Goal: Check status: Check status

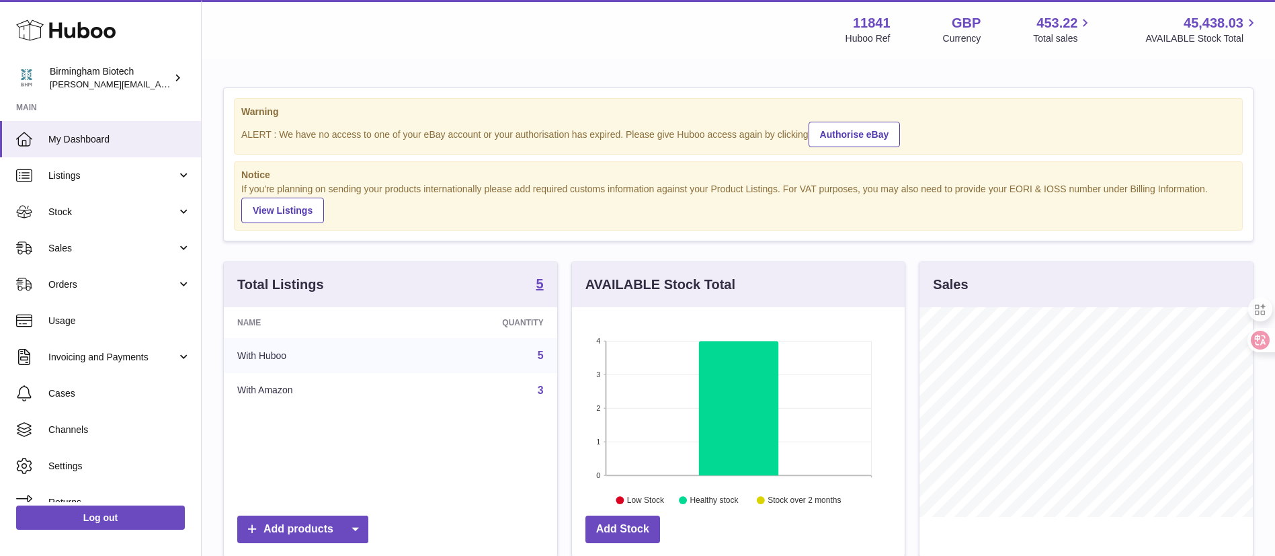
scroll to position [210, 339]
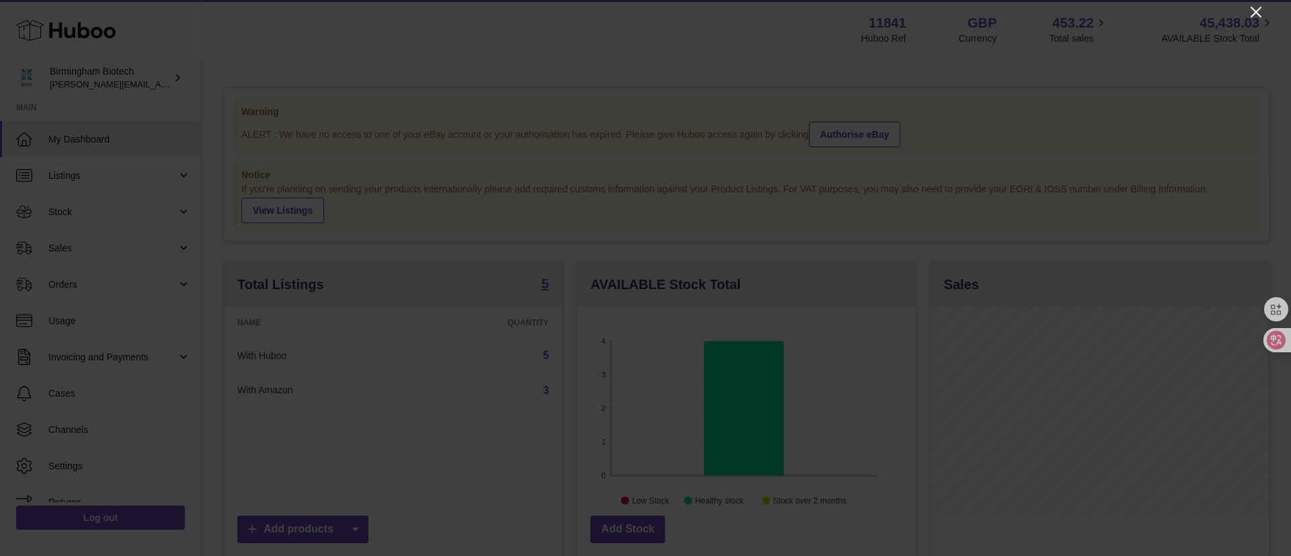
click at [1256, 19] on icon "Close" at bounding box center [1256, 12] width 16 height 16
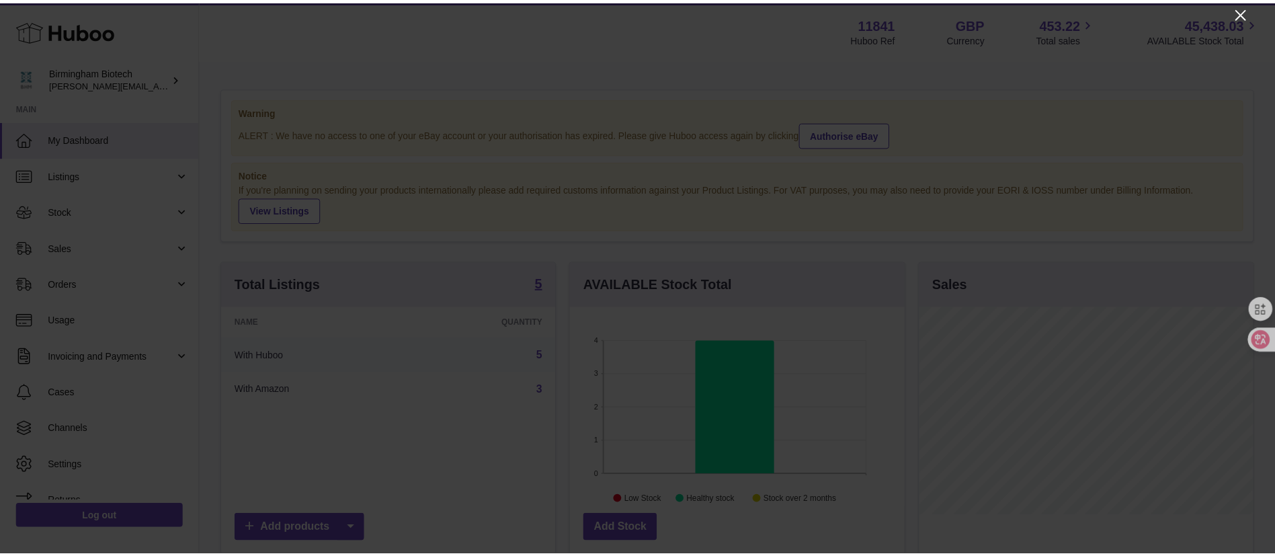
scroll to position [672083, 671959]
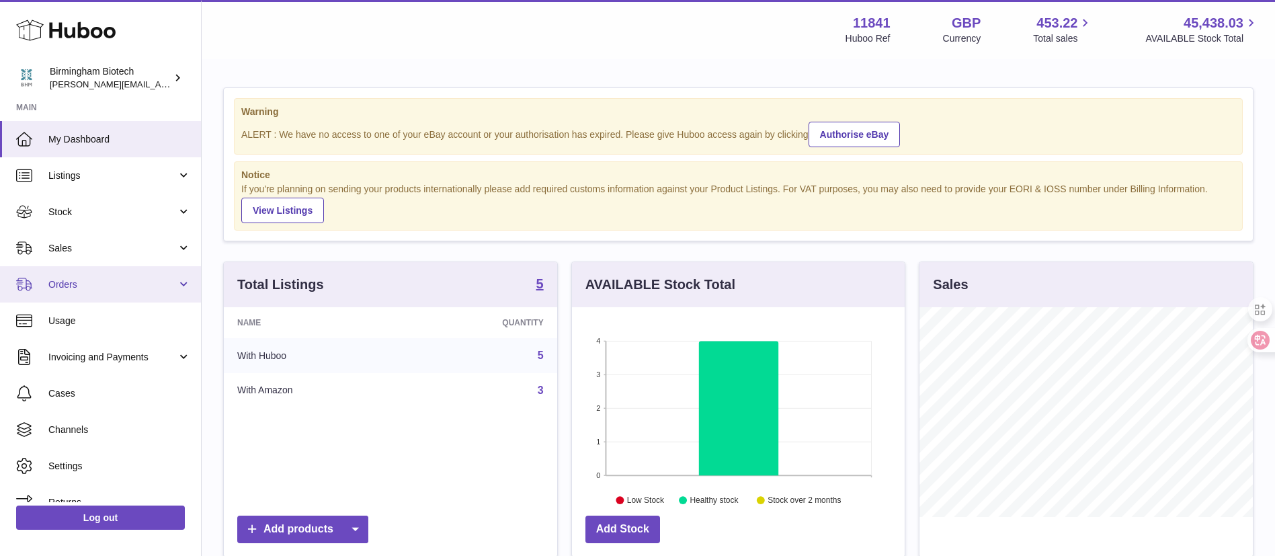
click at [93, 291] on link "Orders" at bounding box center [100, 284] width 201 height 36
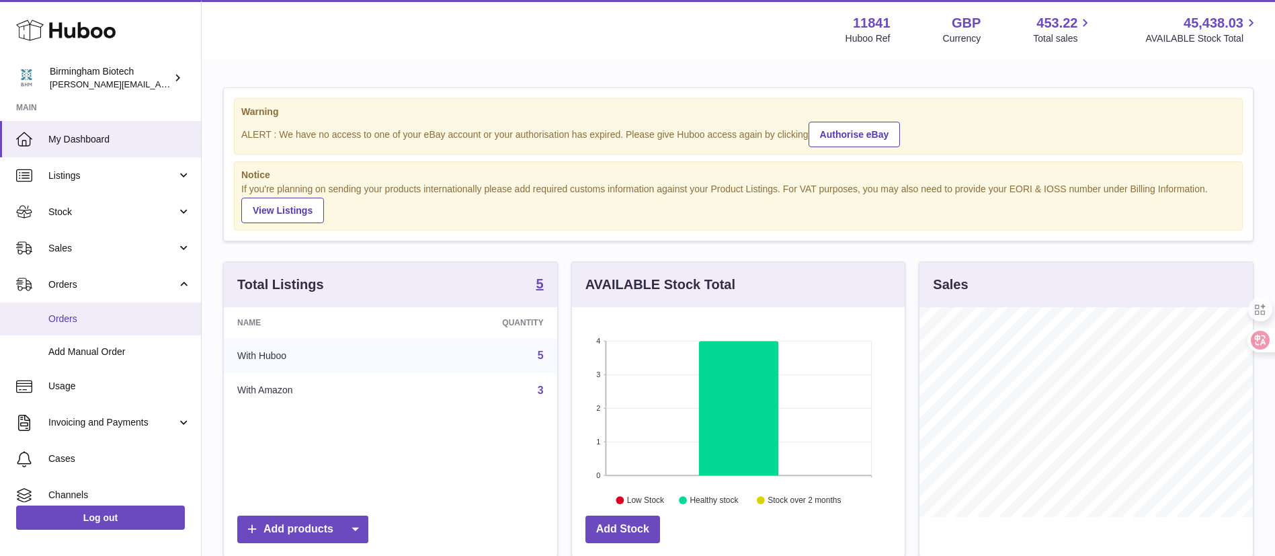
click at [84, 321] on span "Orders" at bounding box center [119, 319] width 143 height 13
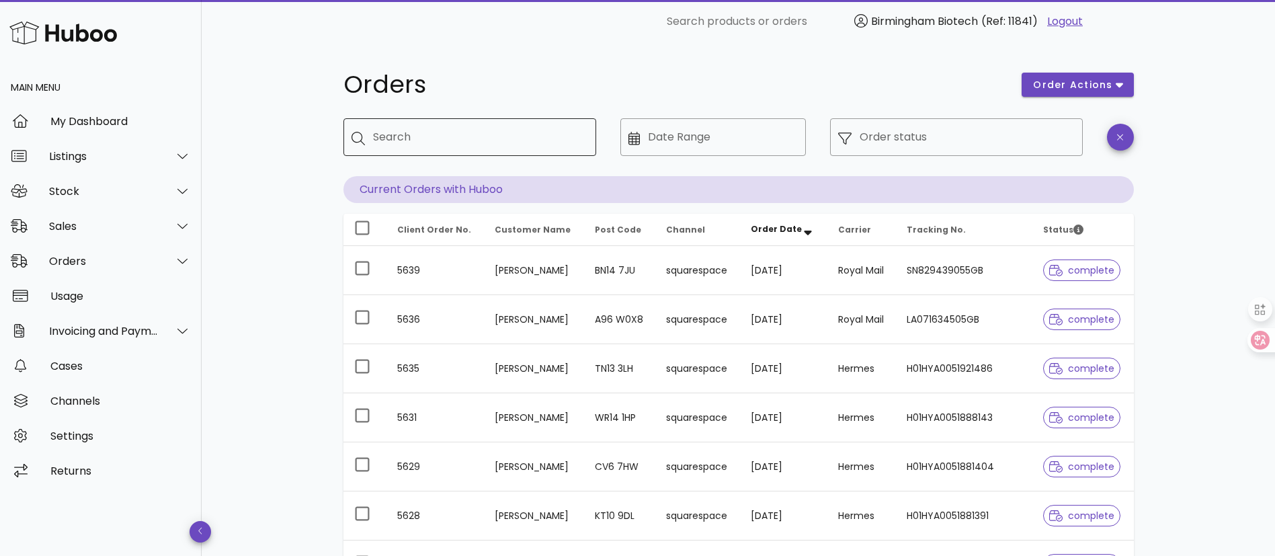
click at [431, 151] on div "Search" at bounding box center [479, 137] width 212 height 38
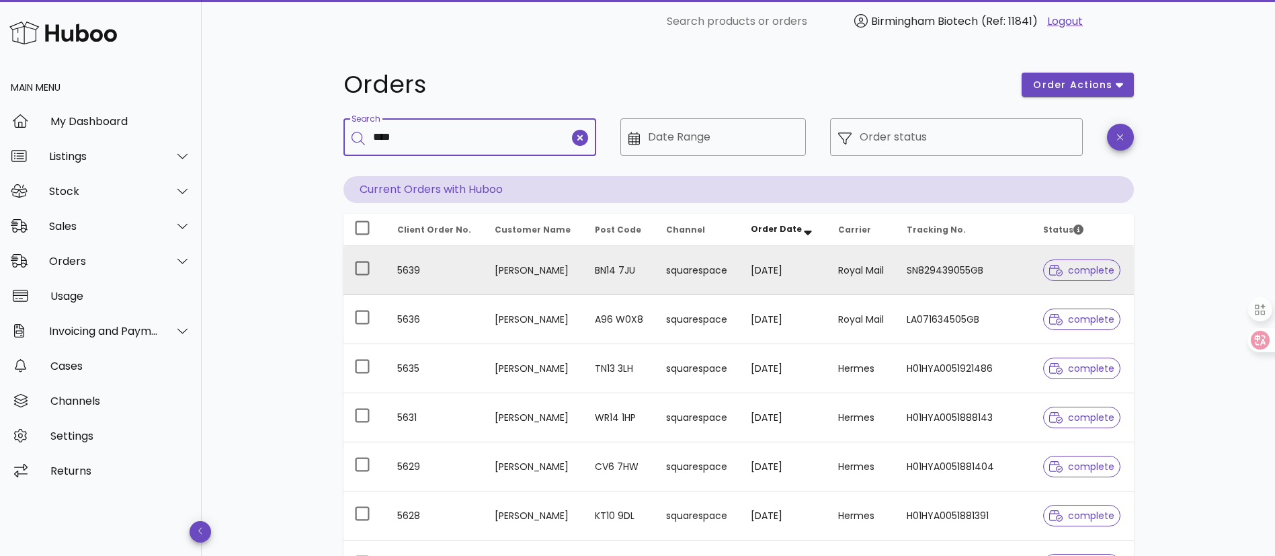
type input "****"
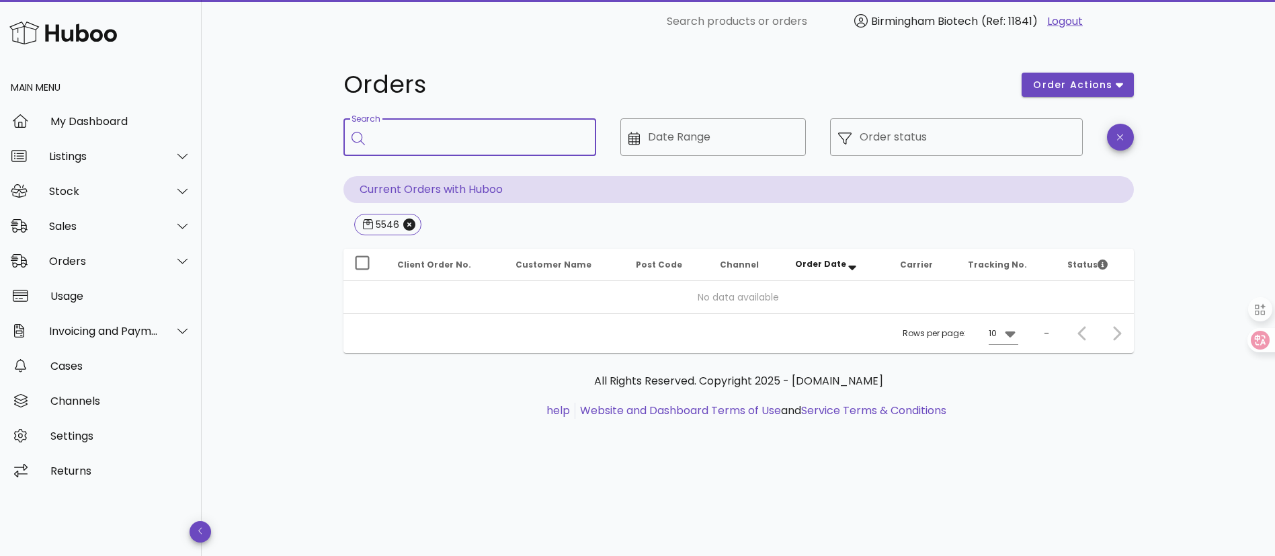
click at [428, 133] on input "Search" at bounding box center [479, 137] width 212 height 22
click at [401, 220] on span "5546" at bounding box center [388, 224] width 50 height 20
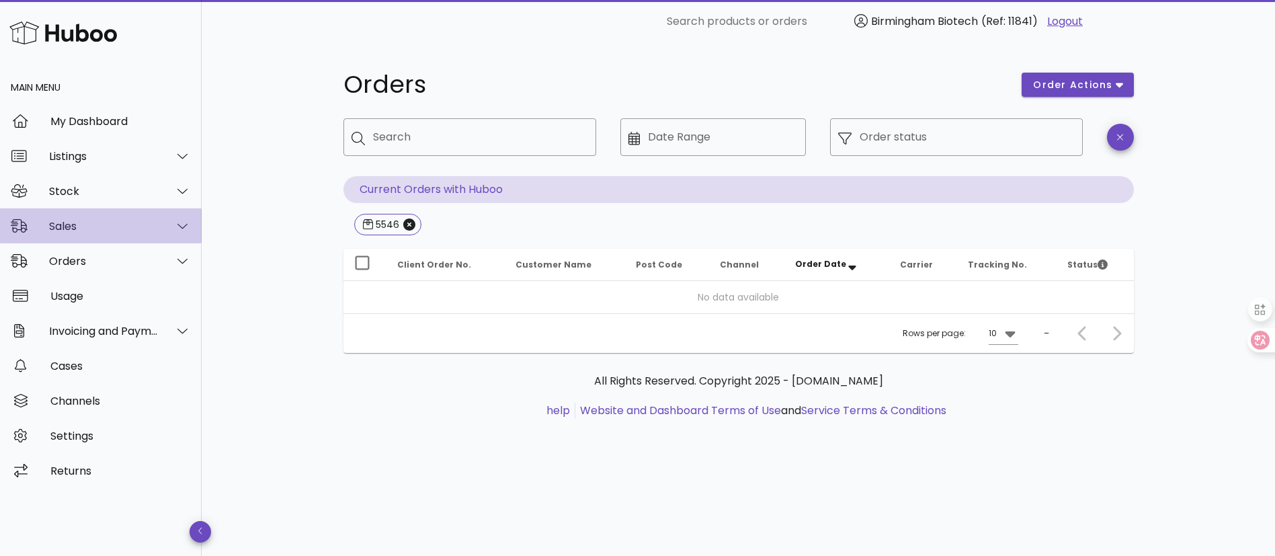
click at [52, 224] on div "Sales" at bounding box center [104, 226] width 110 height 13
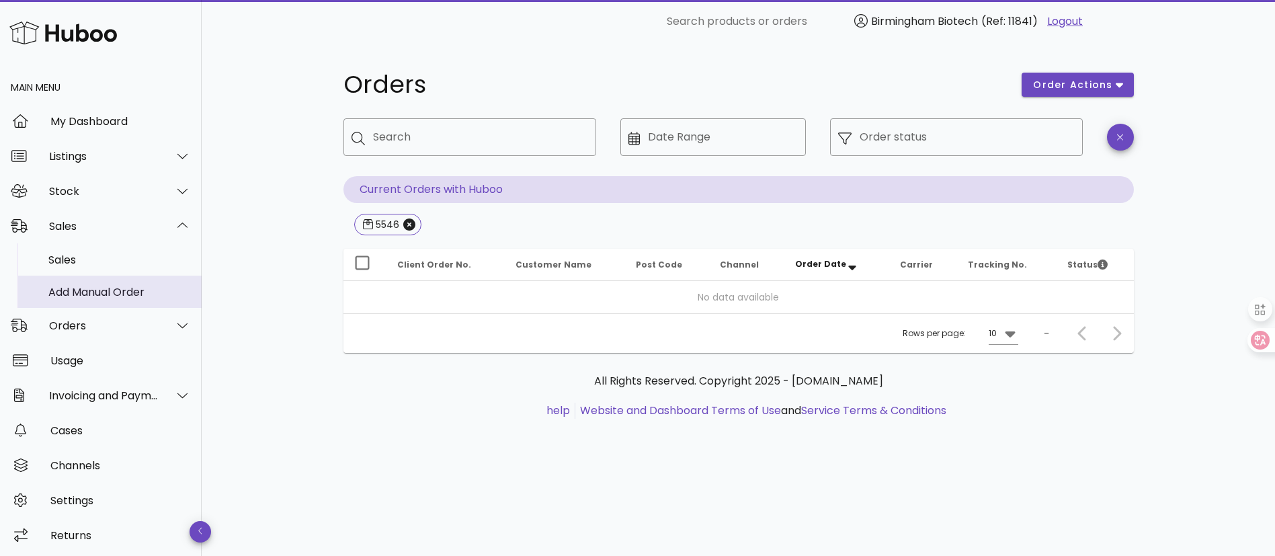
click at [76, 276] on link "Add Manual Order" at bounding box center [101, 292] width 202 height 32
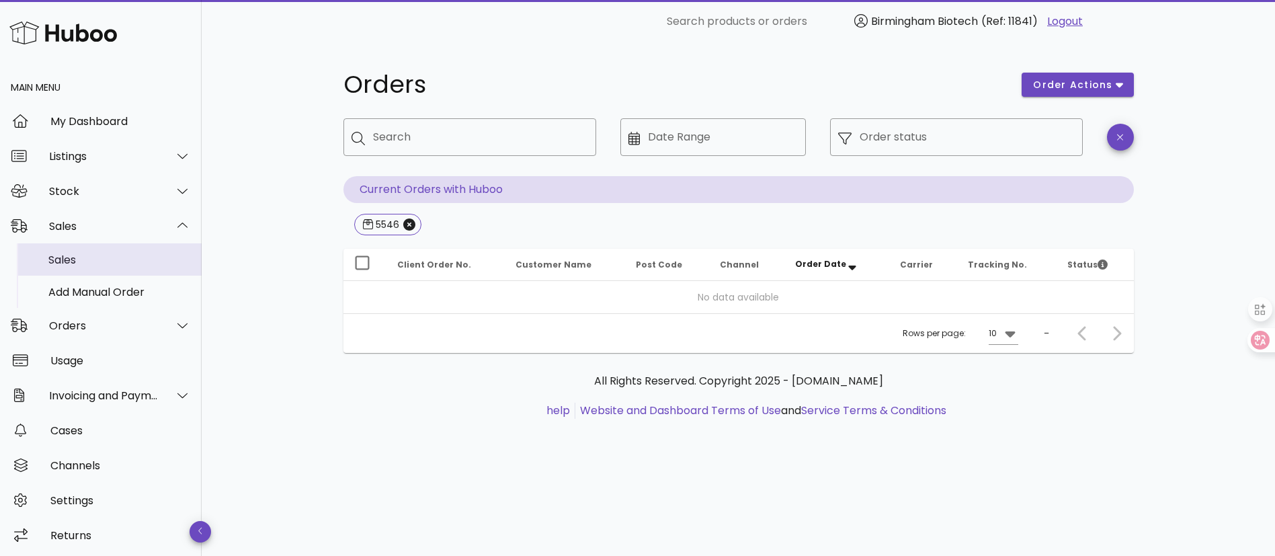
click at [141, 250] on div "Sales" at bounding box center [119, 259] width 143 height 29
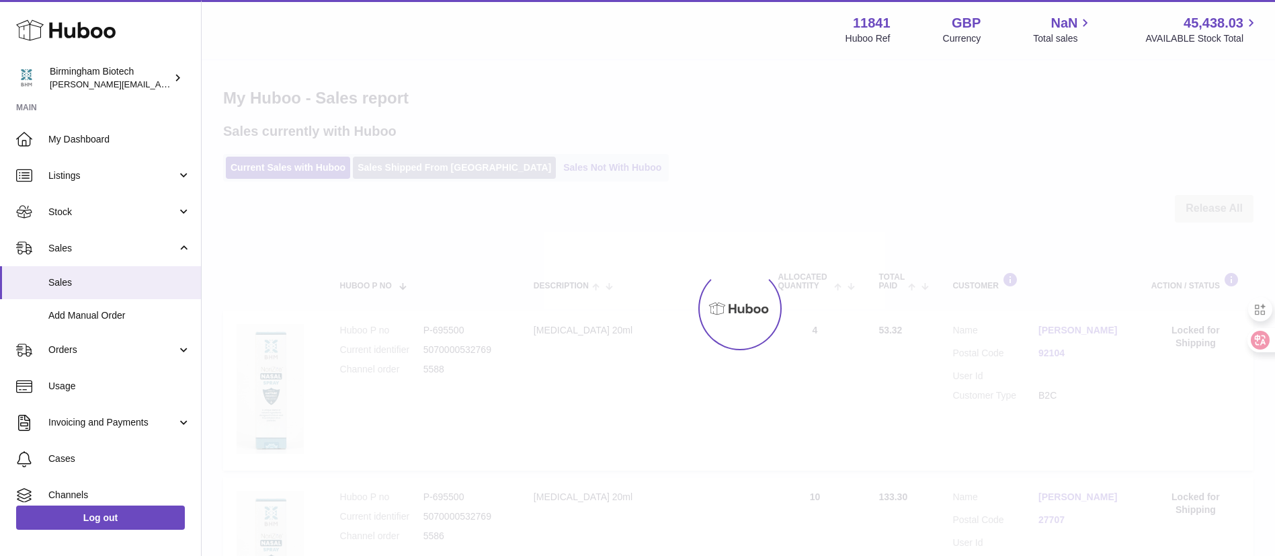
click at [431, 169] on link "Sales Shipped From Huboo" at bounding box center [454, 168] width 203 height 22
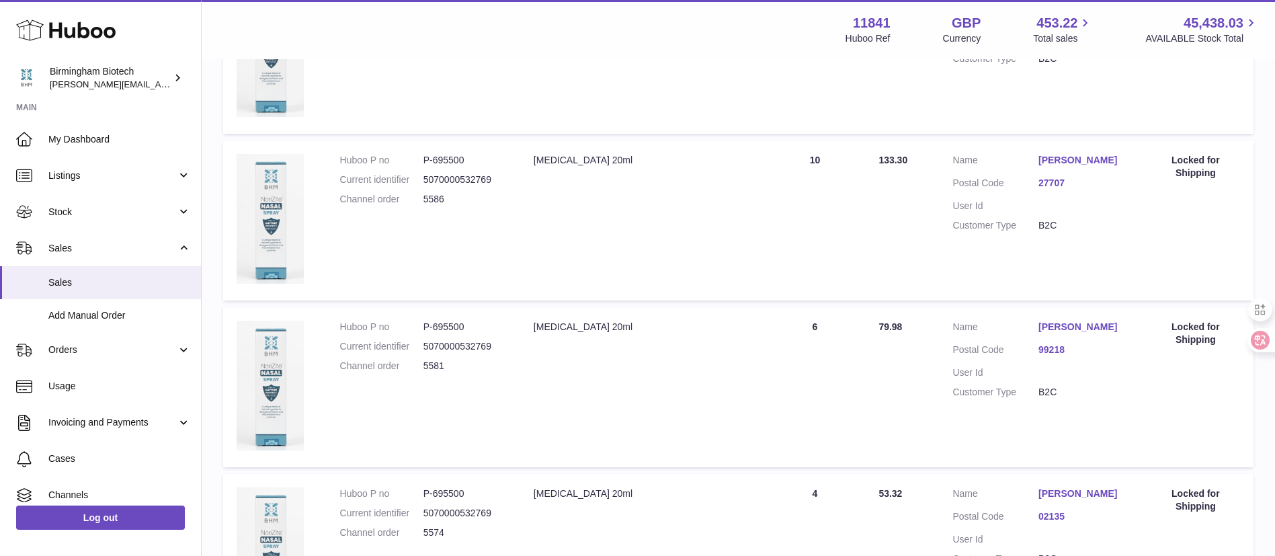
scroll to position [504, 0]
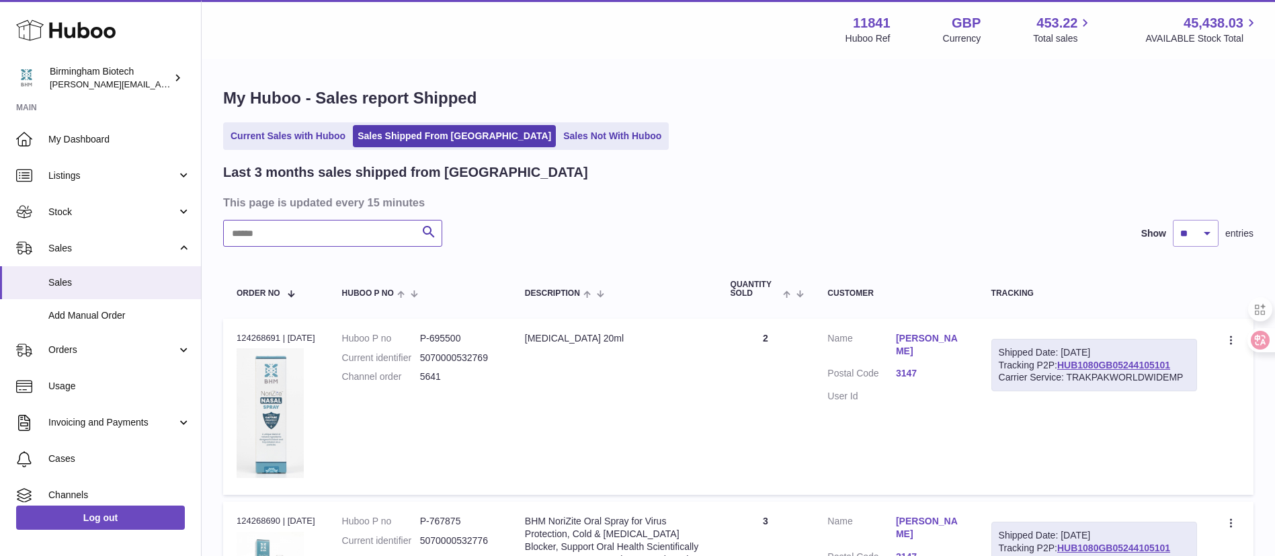
click at [362, 225] on input "text" at bounding box center [332, 233] width 219 height 27
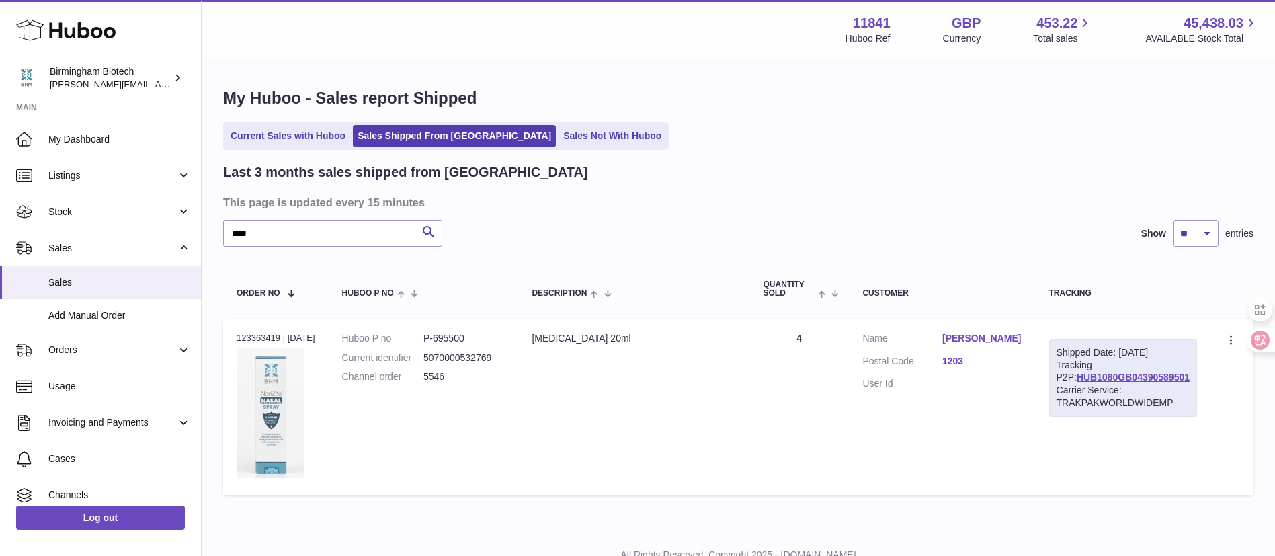
click at [1097, 380] on div "Shipped Date: [DATE] Tracking P2P: HUB1080GB04390589501 Carrier Service: TRAKPA…" at bounding box center [1123, 378] width 148 height 78
click at [1101, 383] on link "HUB1080GB04390589501" at bounding box center [1133, 377] width 113 height 11
click at [284, 231] on input "****" at bounding box center [332, 233] width 219 height 27
type input "****"
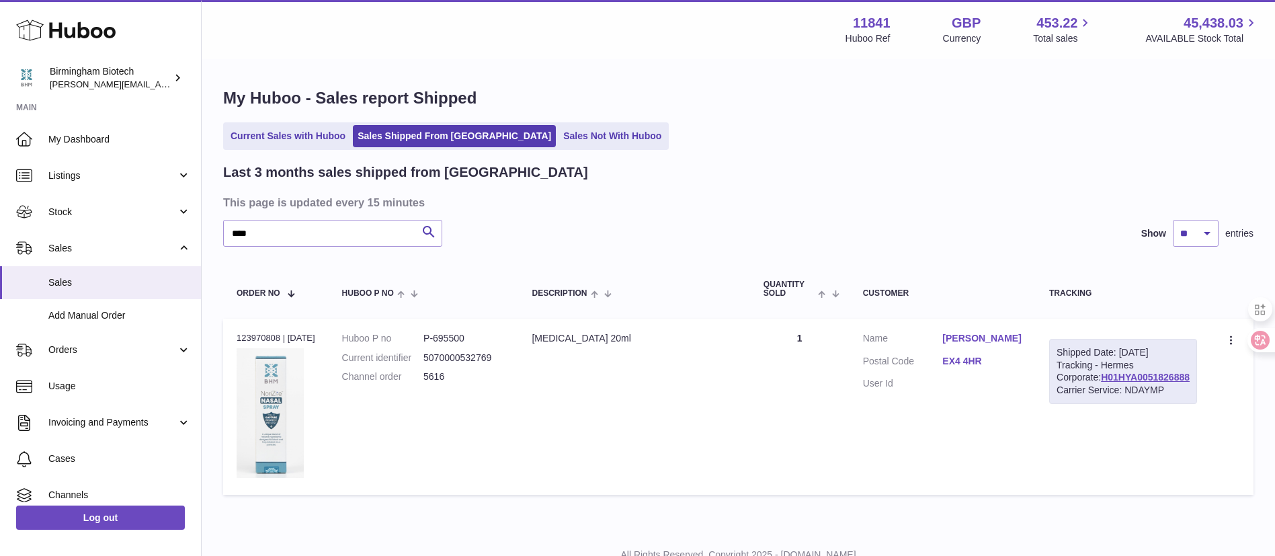
click at [1095, 405] on div "Shipped Date: [DATE] Tracking - Hermes Corporate: H01HYA0051826888 Carrier Serv…" at bounding box center [1123, 372] width 148 height 66
click at [1102, 383] on link "H01HYA0051826888" at bounding box center [1145, 377] width 89 height 11
click at [723, 406] on td "Description [MEDICAL_DATA] 20ml" at bounding box center [633, 407] width 231 height 176
